Goal: Navigation & Orientation: Find specific page/section

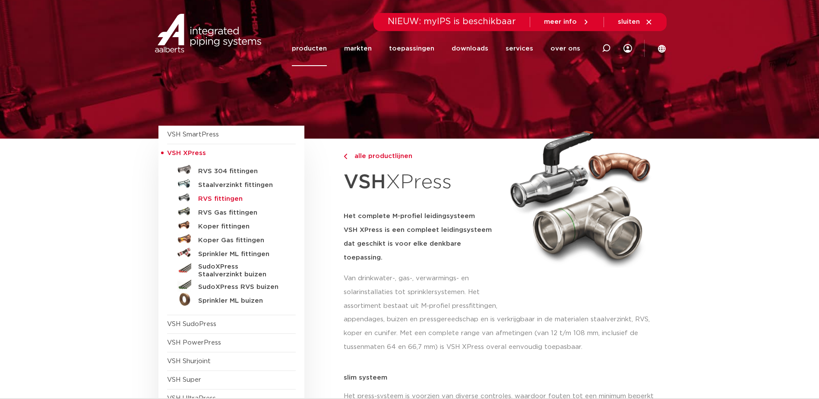
click at [231, 196] on h5 "RVS fittingen" at bounding box center [240, 199] width 85 height 8
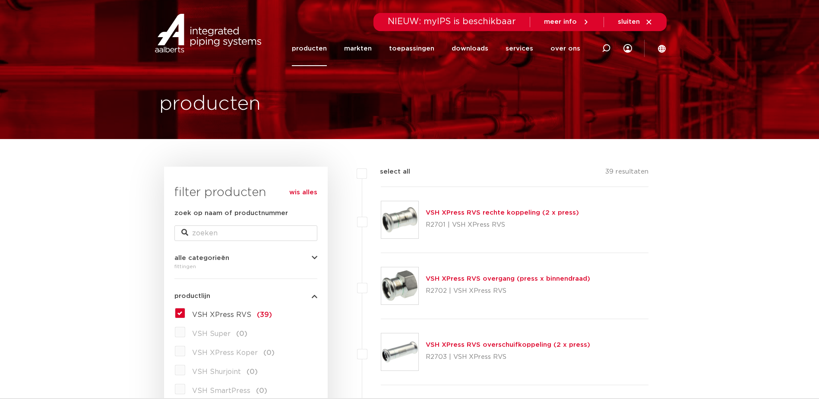
click at [362, 50] on link "markten" at bounding box center [358, 48] width 28 height 35
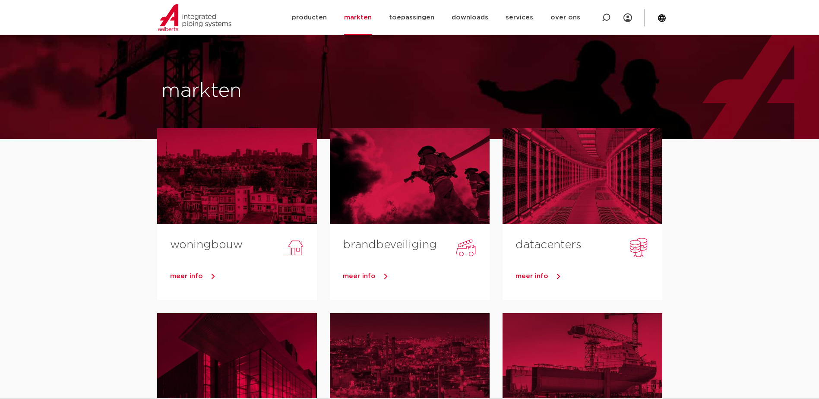
click at [547, 224] on div "datacenters" at bounding box center [583, 240] width 160 height 33
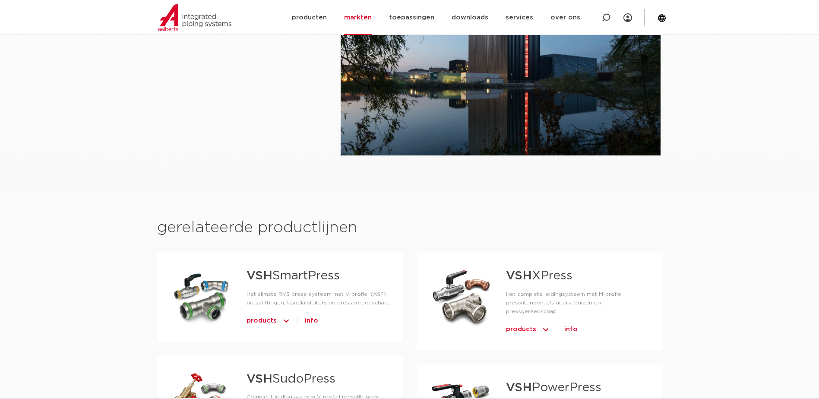
scroll to position [43, 0]
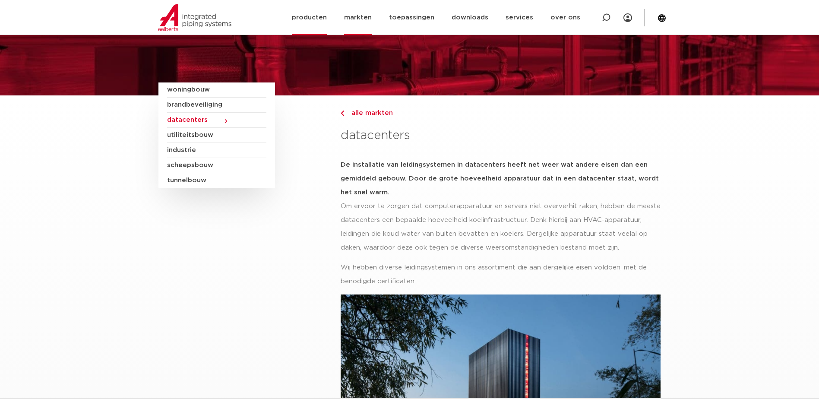
click at [326, 11] on link "producten" at bounding box center [309, 17] width 35 height 35
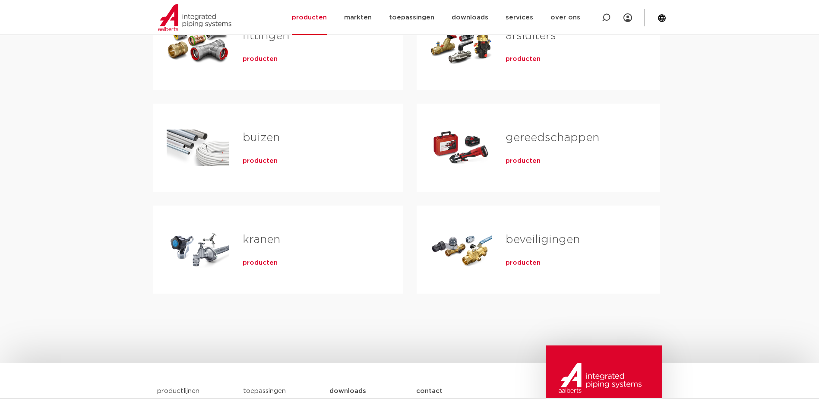
scroll to position [216, 0]
